Goal: Task Accomplishment & Management: Manage account settings

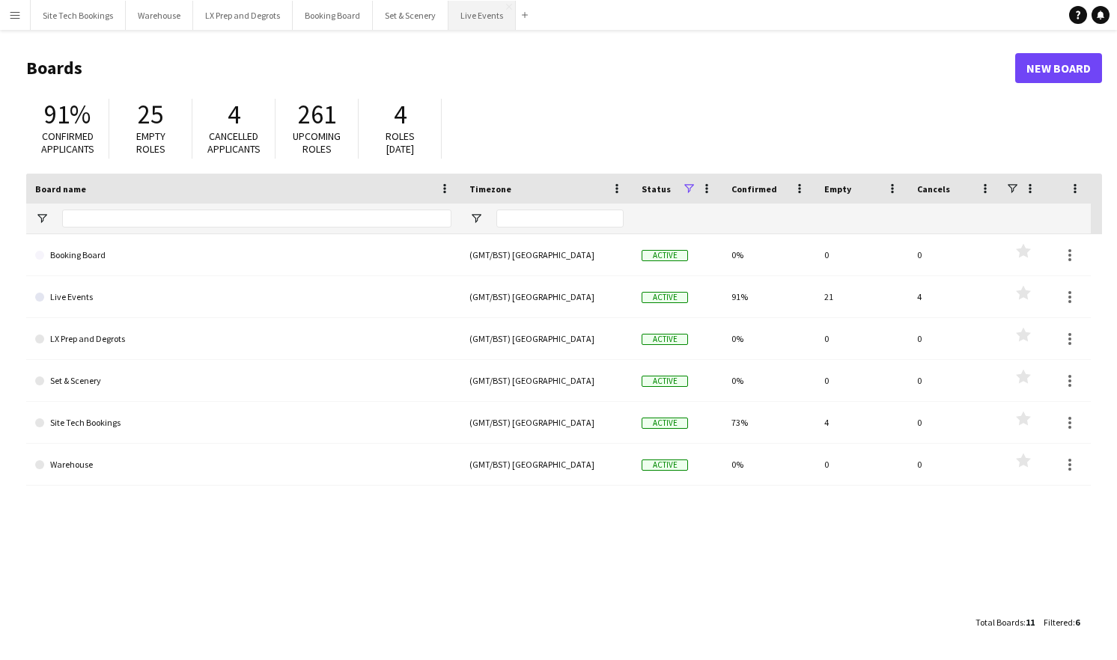
click at [487, 9] on button "Live Events Close" at bounding box center [481, 15] width 67 height 29
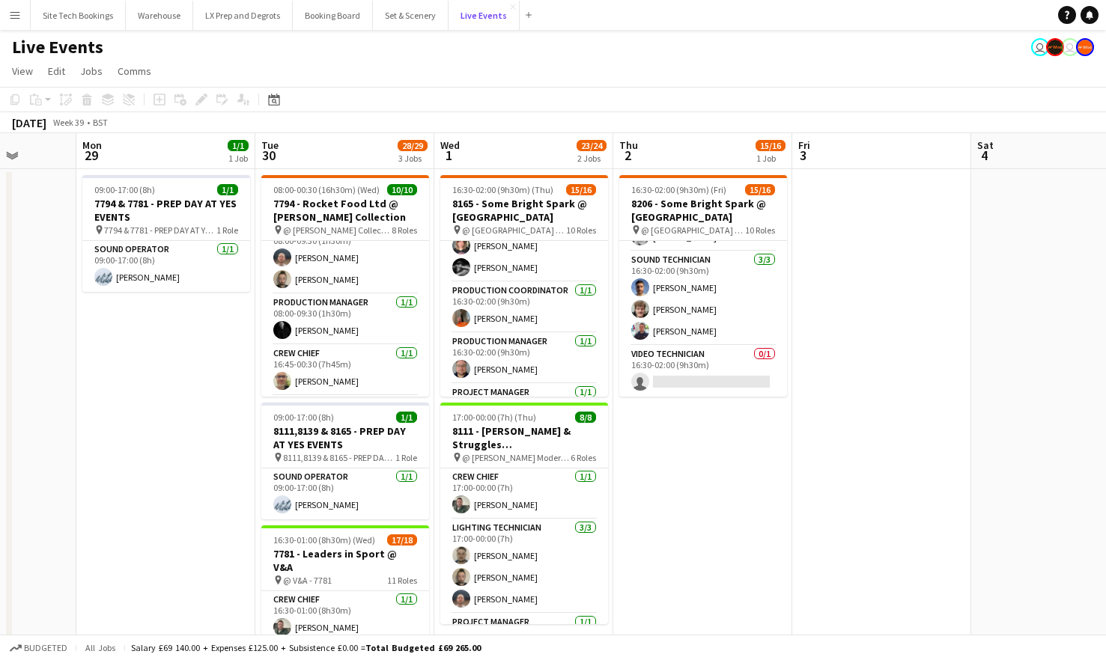
scroll to position [124, 0]
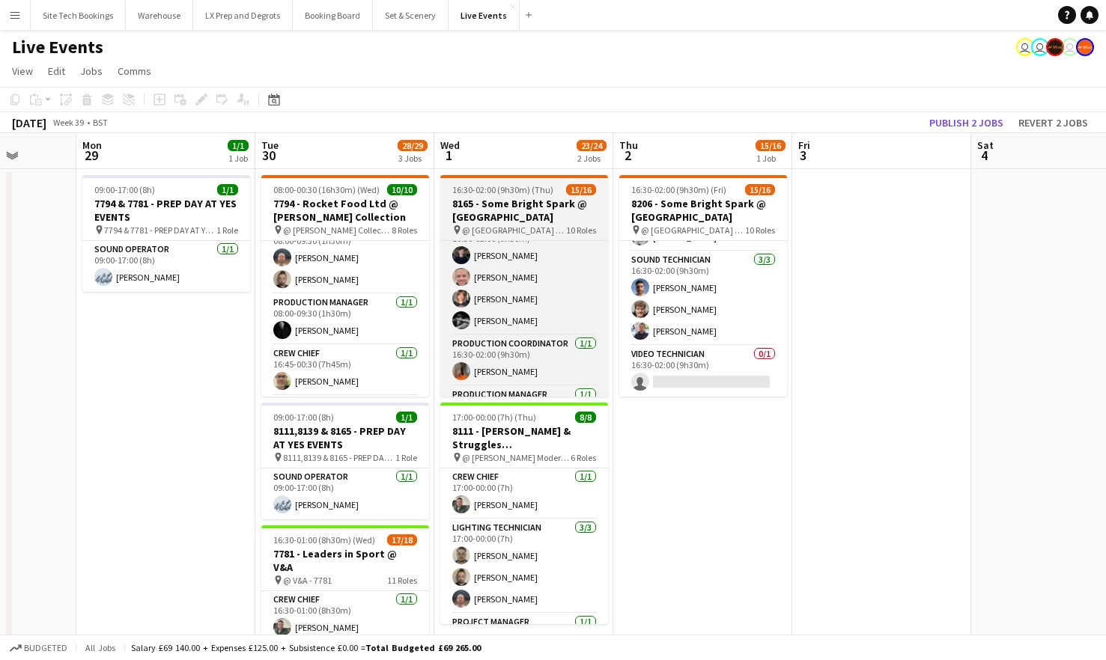
click at [523, 219] on h3 "8165 - Some Bright Spark @ [GEOGRAPHIC_DATA]" at bounding box center [524, 210] width 168 height 27
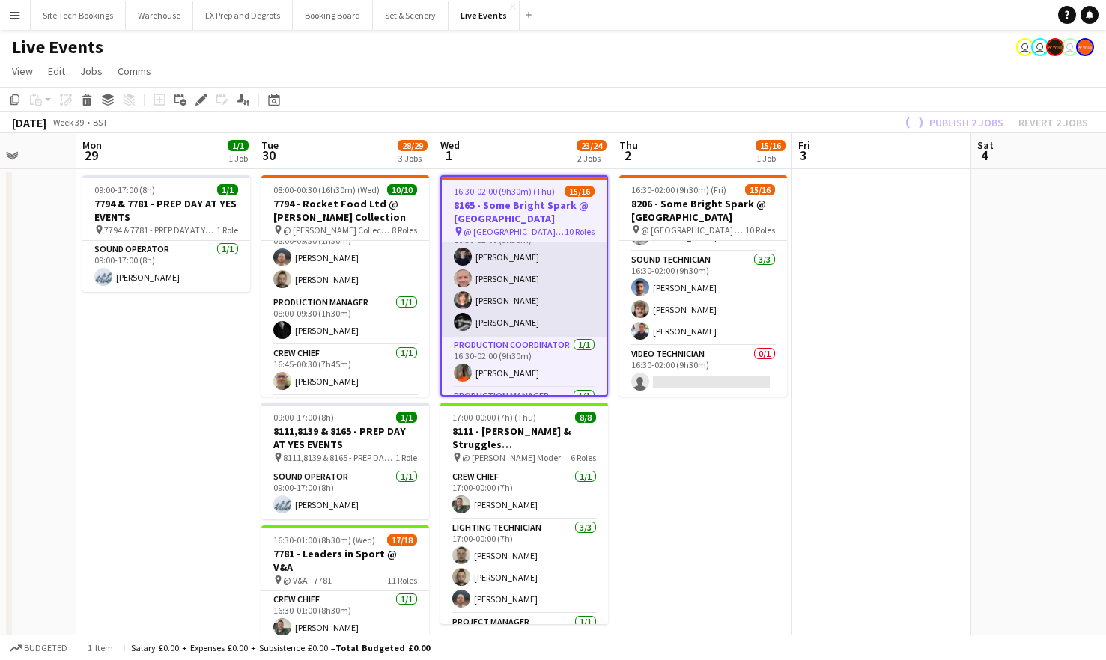
click at [523, 266] on app-card-role "Lighting Technician [DATE] 16:30-02:00 (9h30m) [PERSON_NAME] [PERSON_NAME] [PER…" at bounding box center [524, 279] width 165 height 116
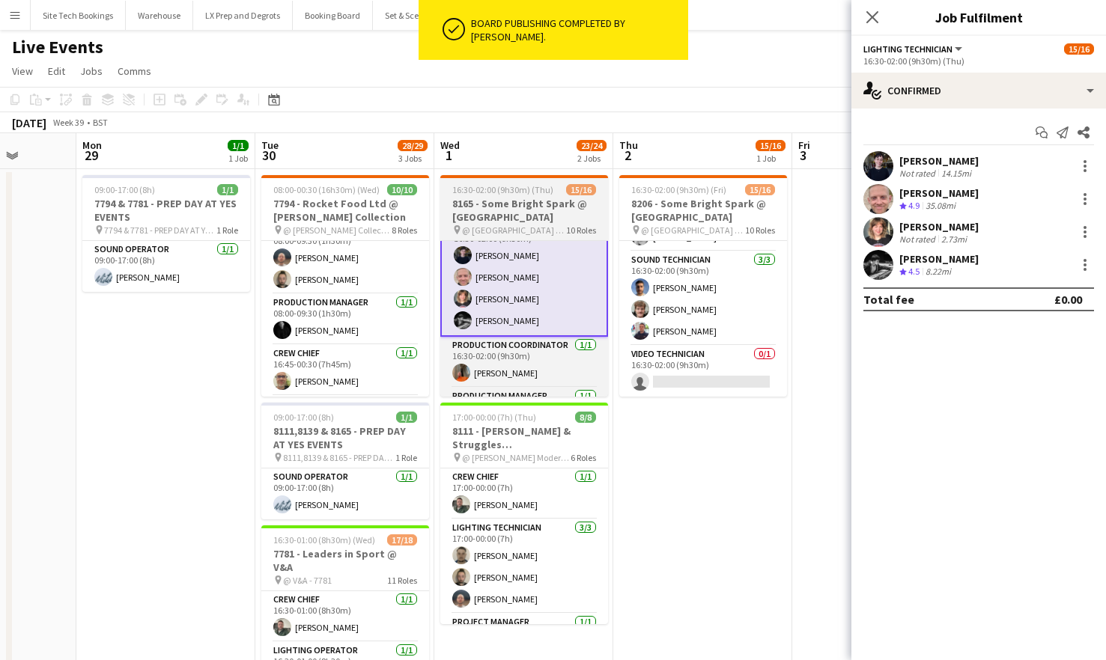
click at [521, 222] on h3 "8165 - Some Bright Spark @ [GEOGRAPHIC_DATA]" at bounding box center [524, 210] width 168 height 27
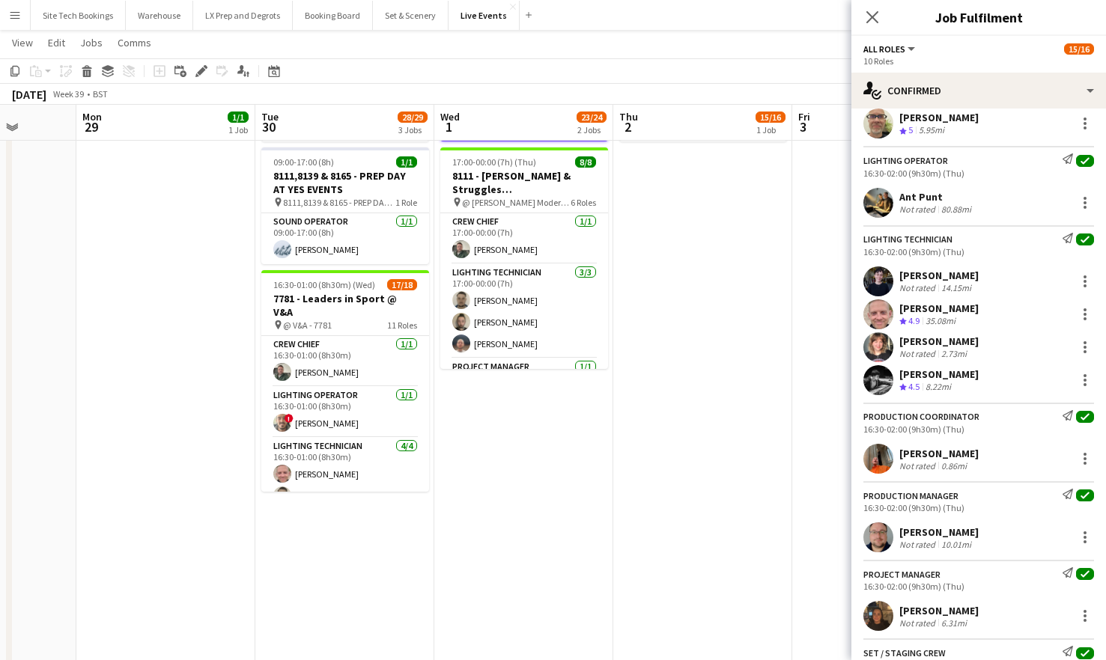
scroll to position [0, 0]
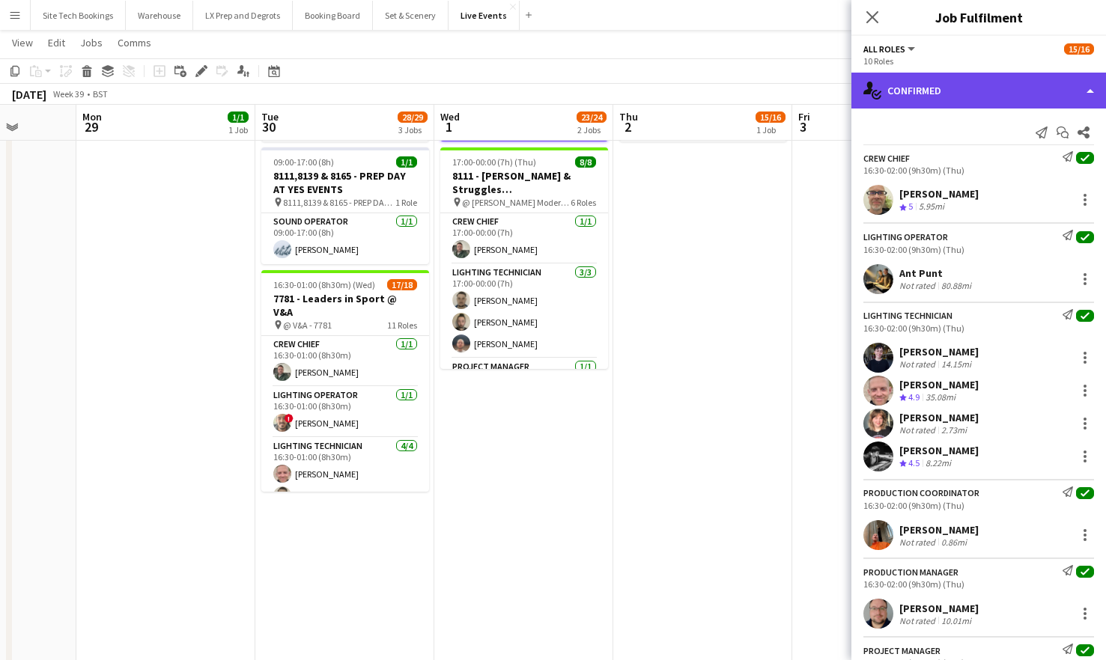
click at [1092, 81] on div "single-neutral-actions-check-2 Confirmed" at bounding box center [978, 91] width 255 height 36
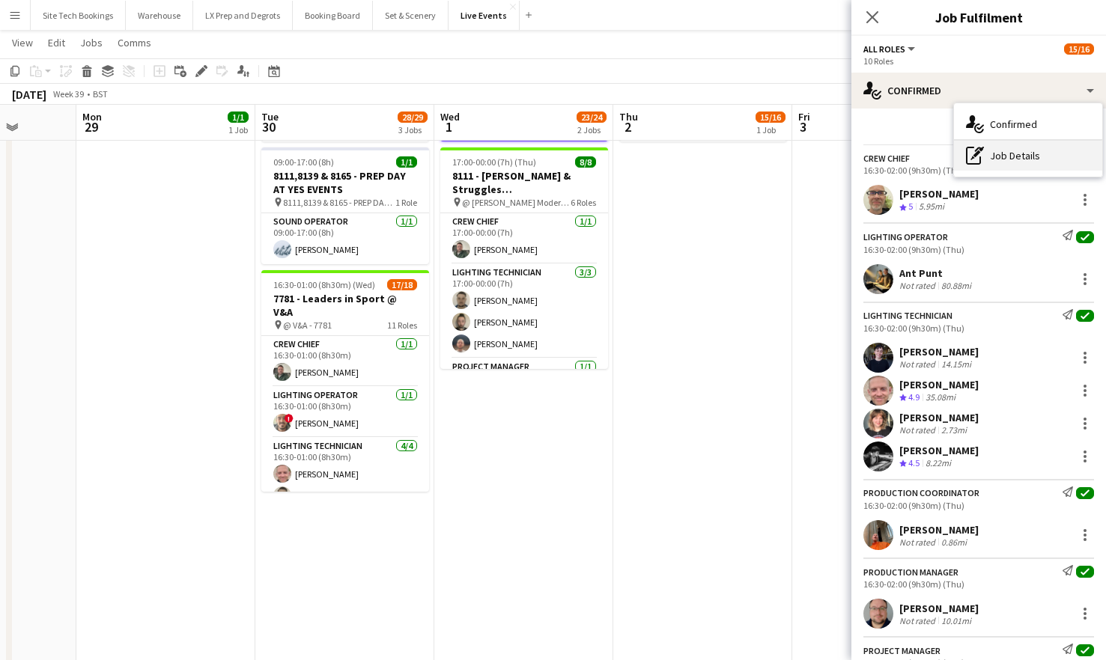
click at [1016, 157] on div "pen-write Job Details" at bounding box center [1028, 156] width 148 height 30
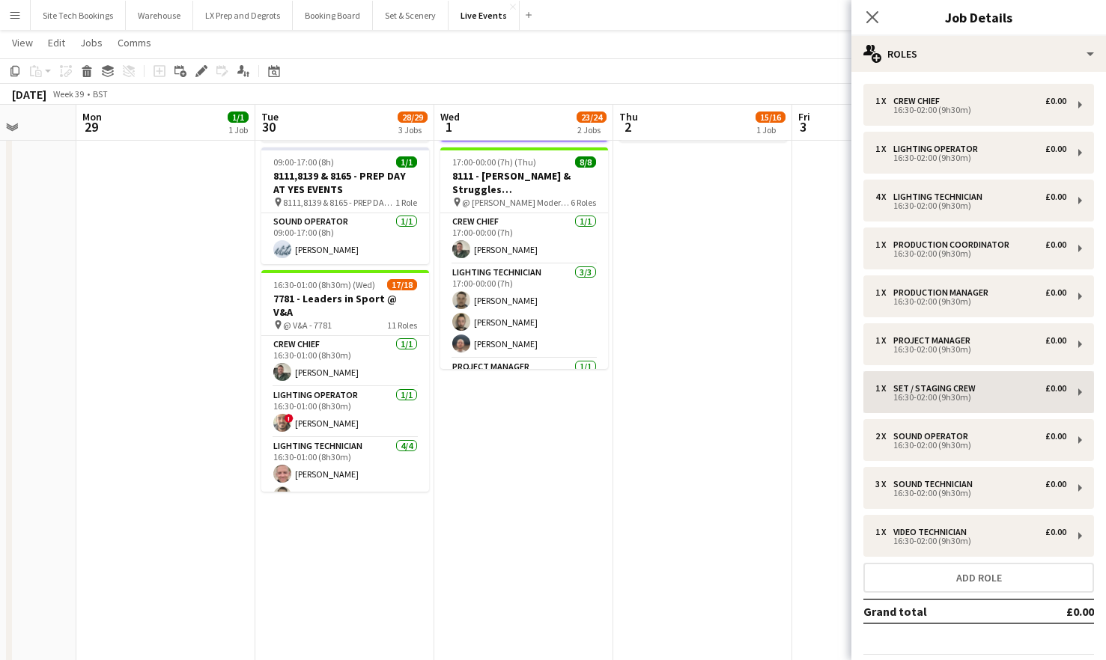
scroll to position [49, 0]
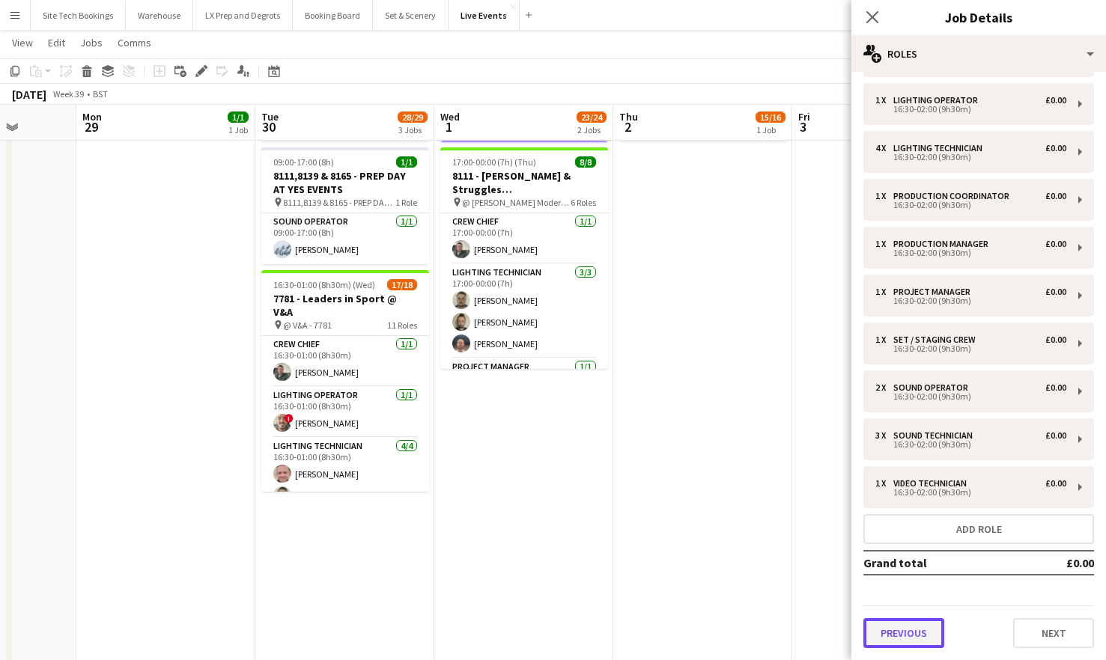
click at [885, 635] on button "Previous" at bounding box center [903, 633] width 81 height 30
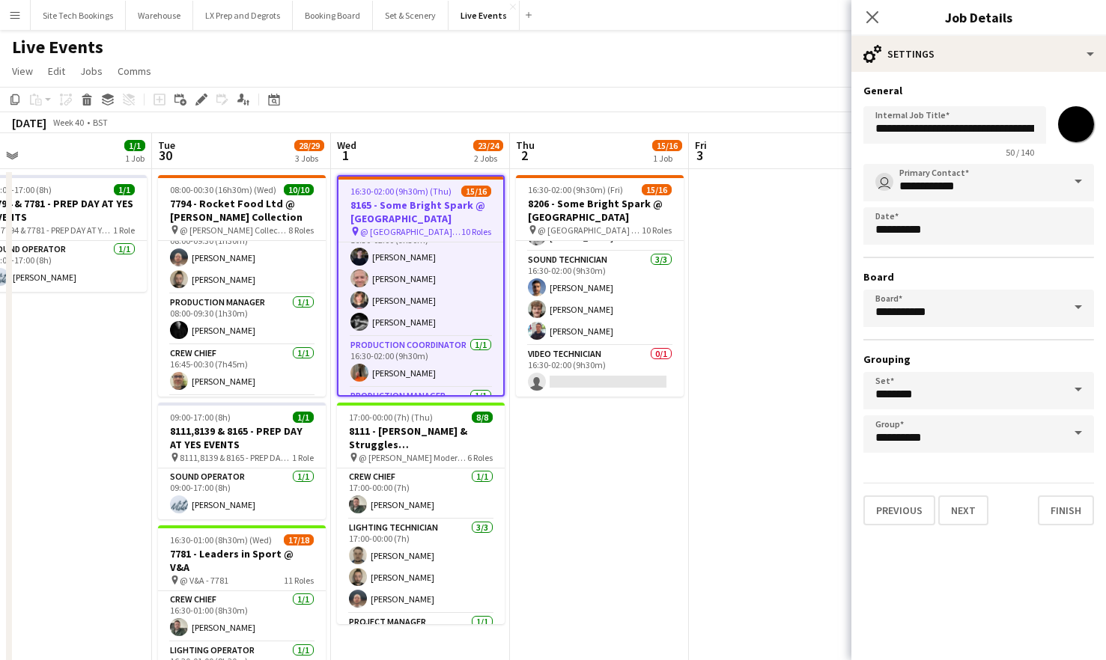
scroll to position [0, 568]
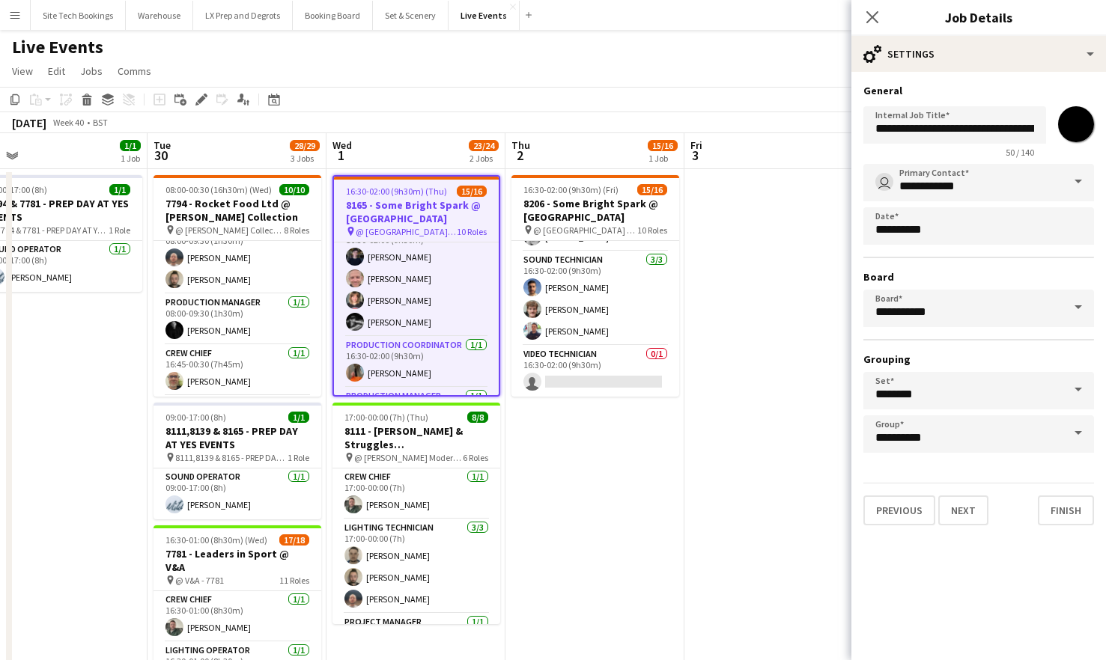
drag, startPoint x: 719, startPoint y: 489, endPoint x: 581, endPoint y: 510, distance: 139.3
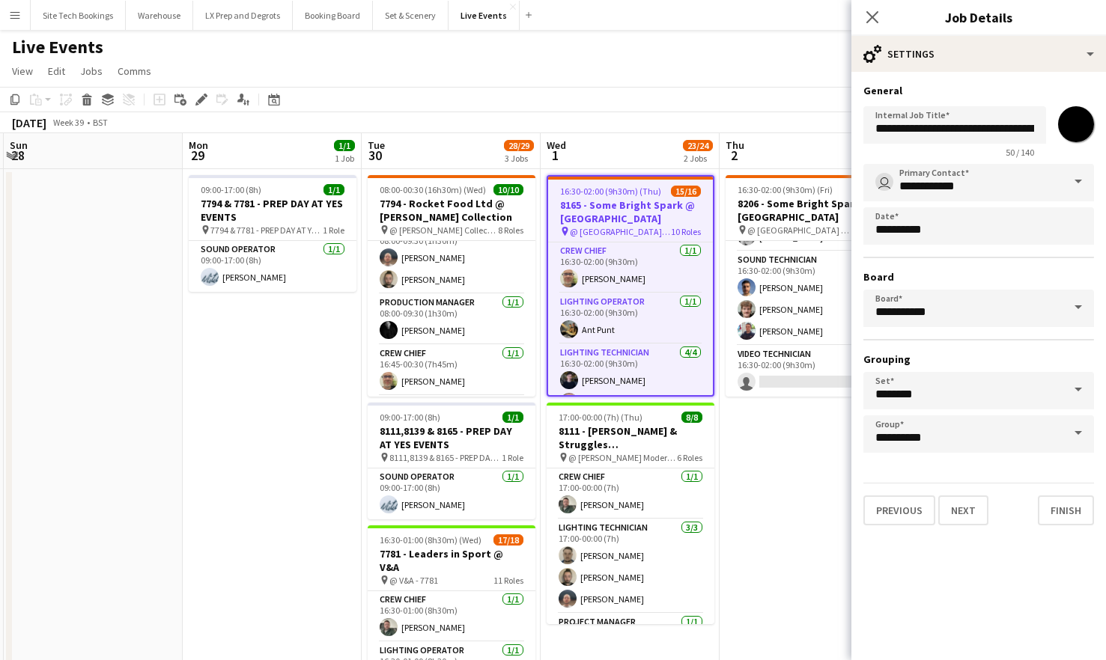
scroll to position [0, 728]
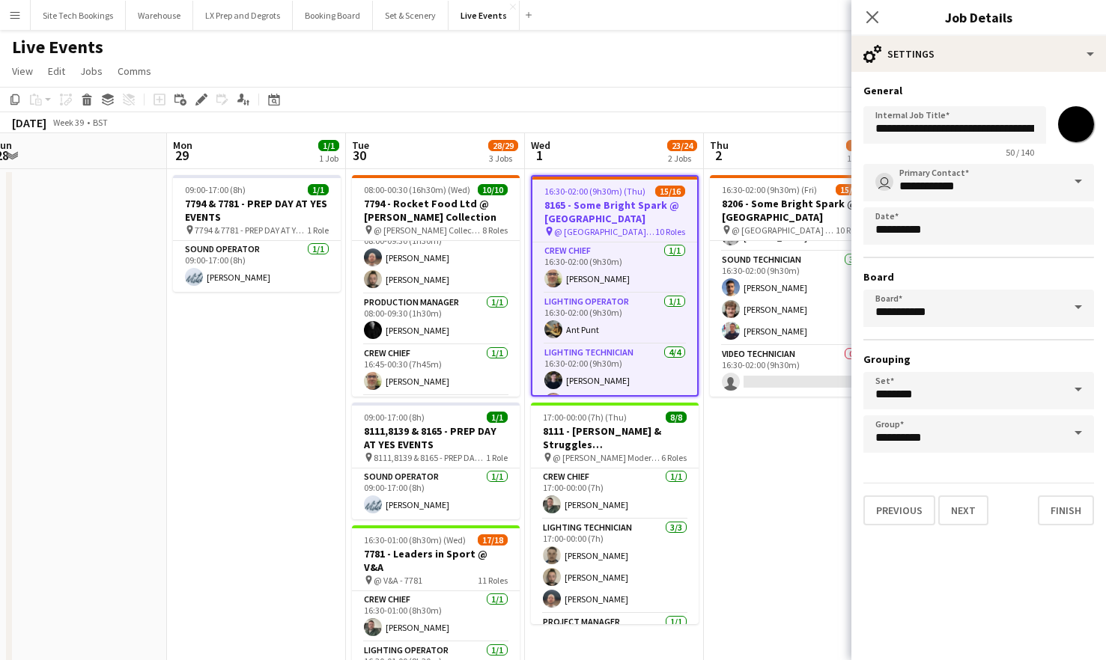
drag, startPoint x: 54, startPoint y: 379, endPoint x: 252, endPoint y: 294, distance: 215.7
drag, startPoint x: 631, startPoint y: 114, endPoint x: 511, endPoint y: 113, distance: 120.5
click at [511, 113] on div "[DATE] Week 39 • BST" at bounding box center [553, 122] width 1106 height 21
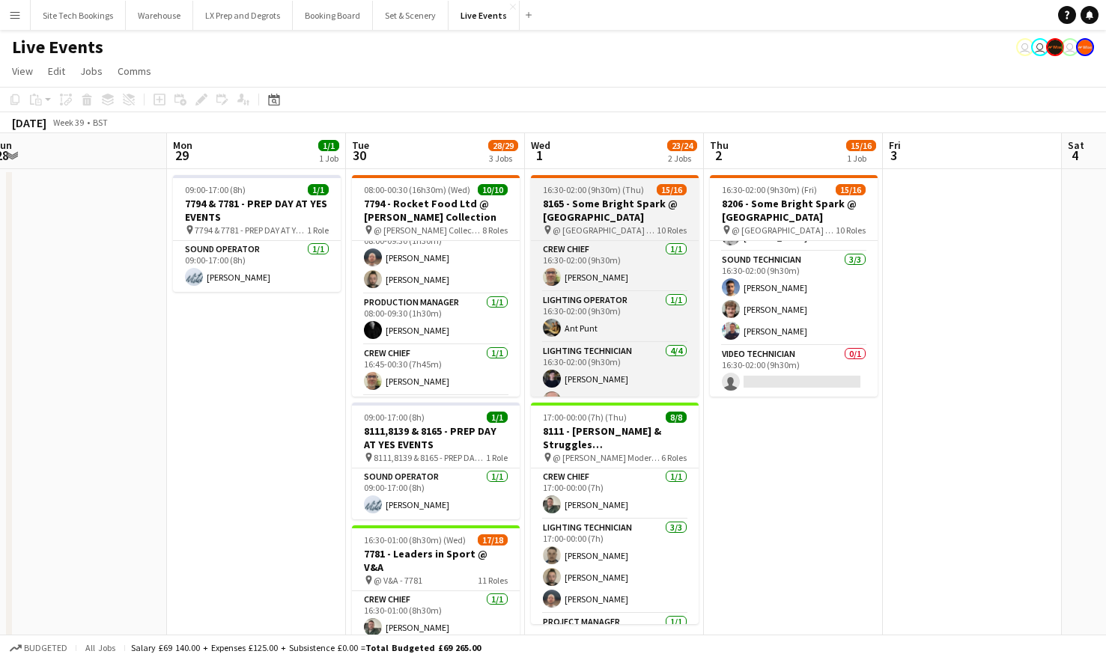
click at [607, 213] on h3 "8165 - Some Bright Spark @ [GEOGRAPHIC_DATA]" at bounding box center [615, 210] width 168 height 27
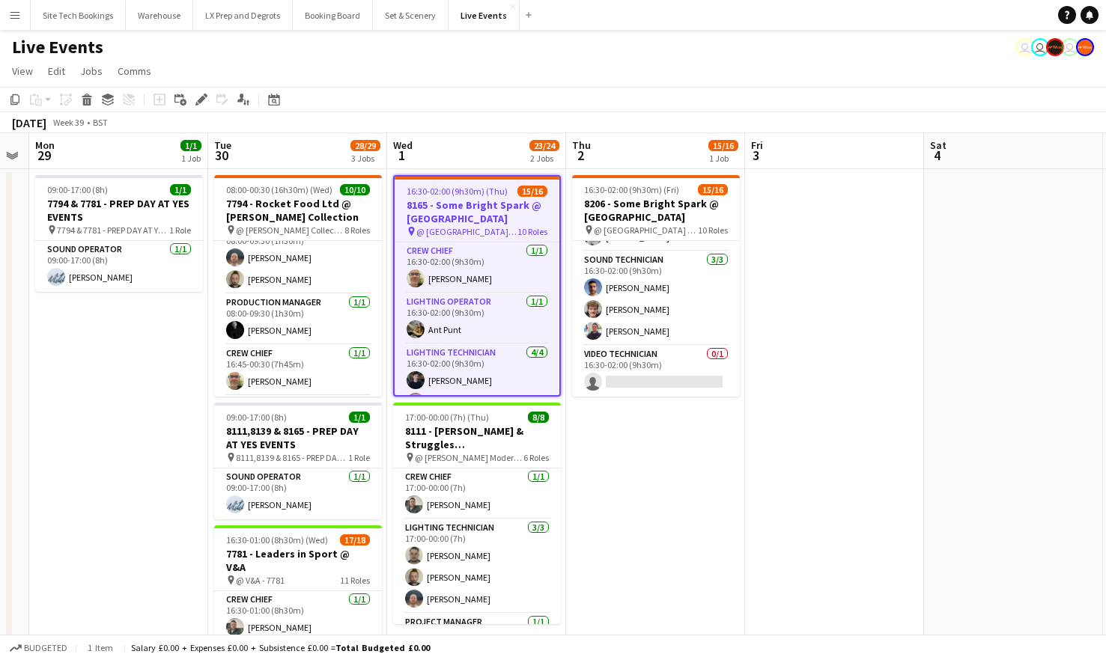
scroll to position [0, 385]
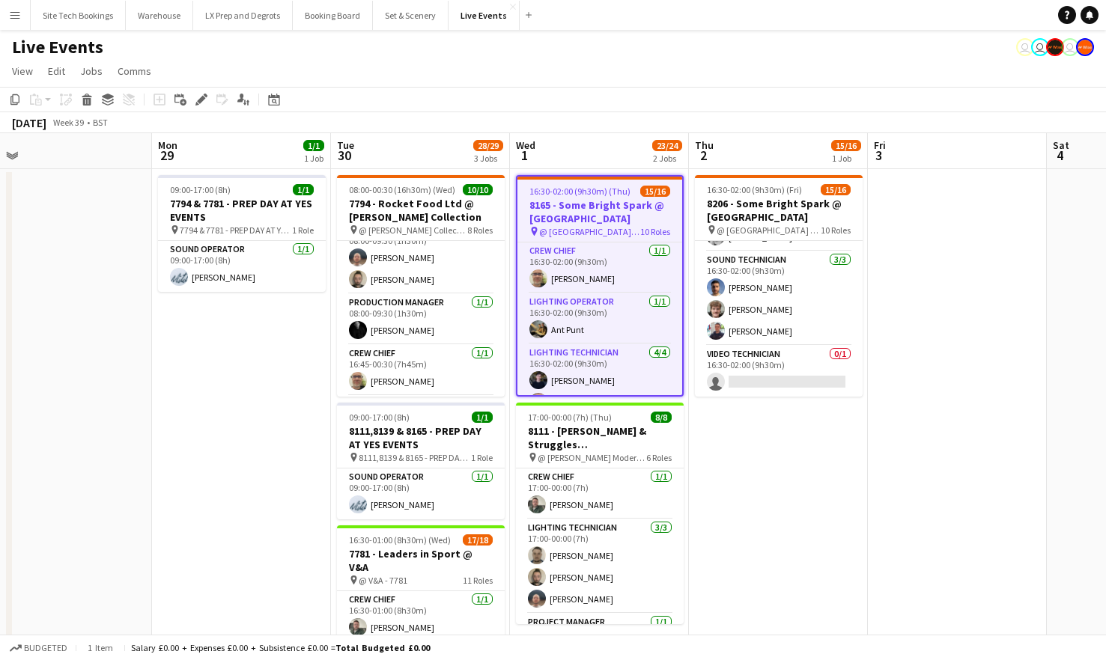
drag, startPoint x: 937, startPoint y: 414, endPoint x: 922, endPoint y: 323, distance: 92.5
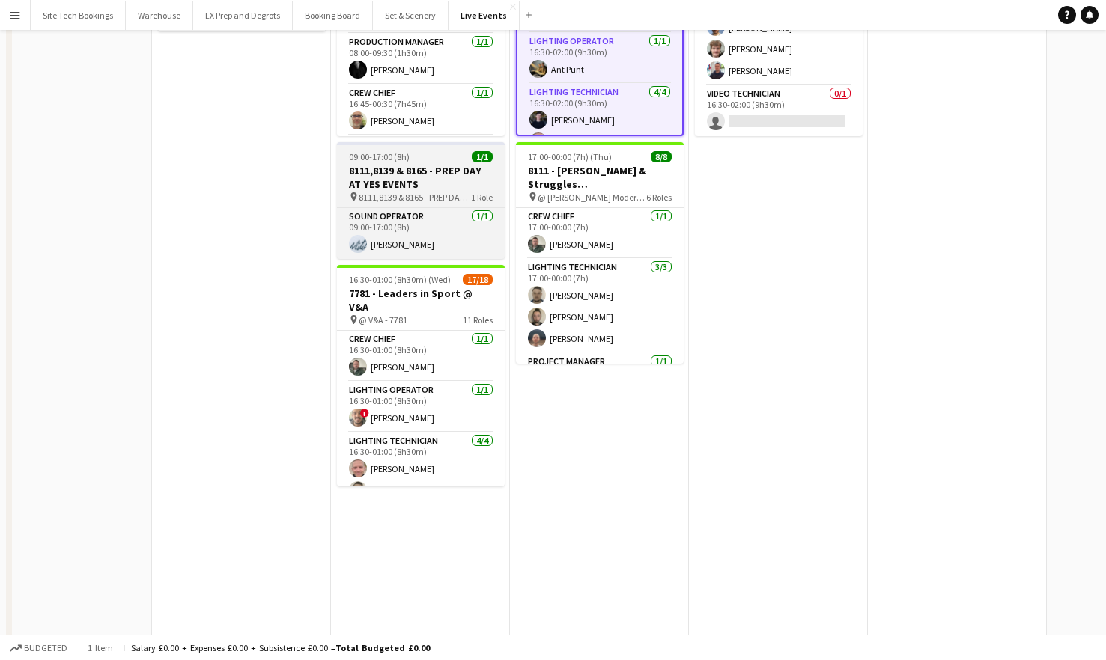
scroll to position [0, 0]
